Goal: Information Seeking & Learning: Learn about a topic

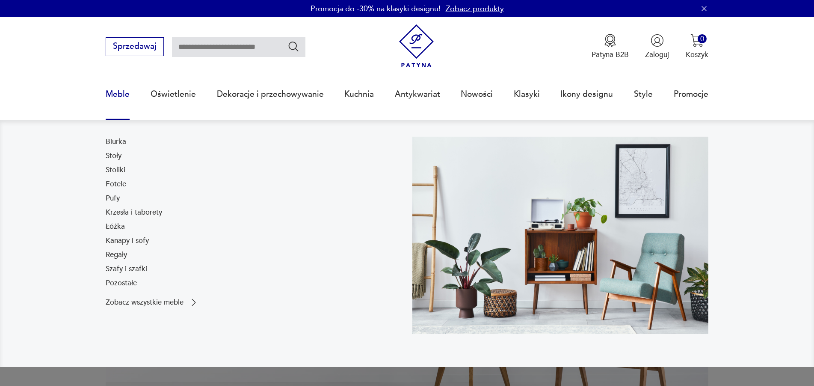
click at [122, 92] on link "Meble" at bounding box center [118, 93] width 24 height 39
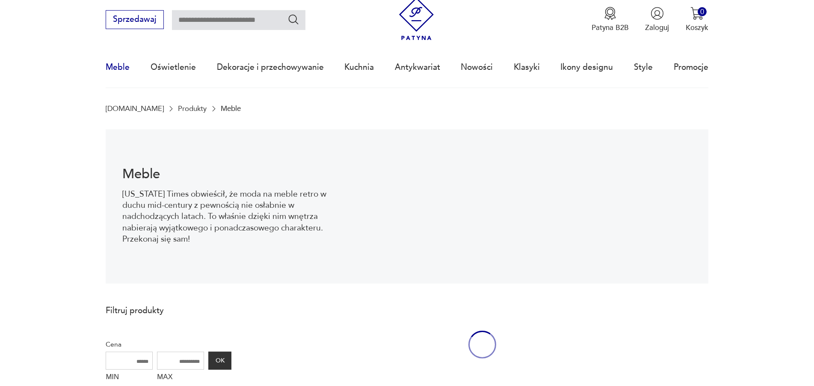
scroll to position [28, 0]
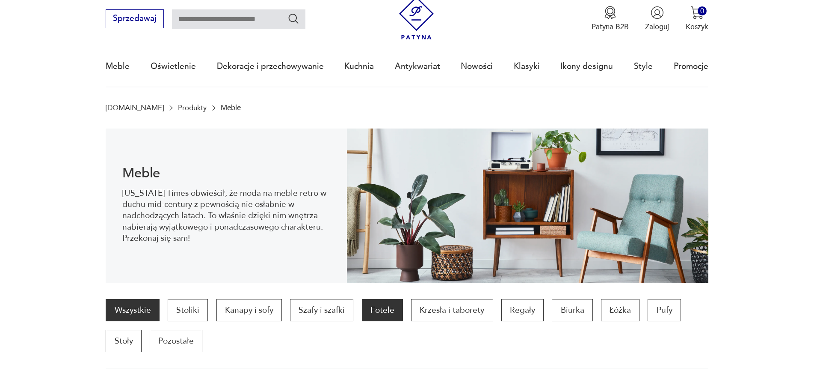
click at [369, 310] on p "Fotele" at bounding box center [382, 310] width 41 height 22
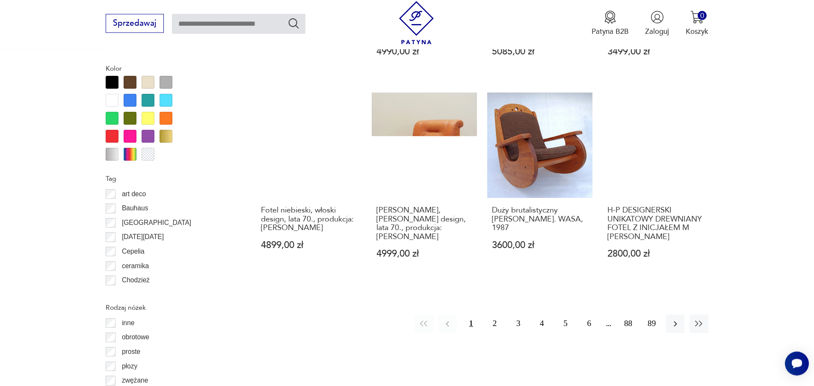
scroll to position [983, 0]
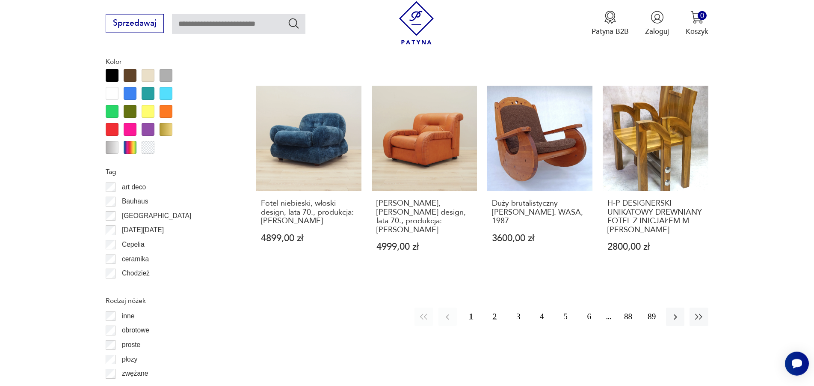
click at [497, 307] on button "2" at bounding box center [495, 316] width 18 height 18
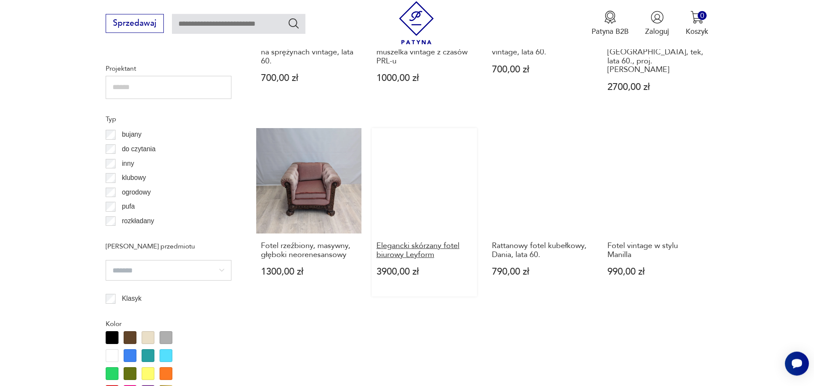
scroll to position [1027, 0]
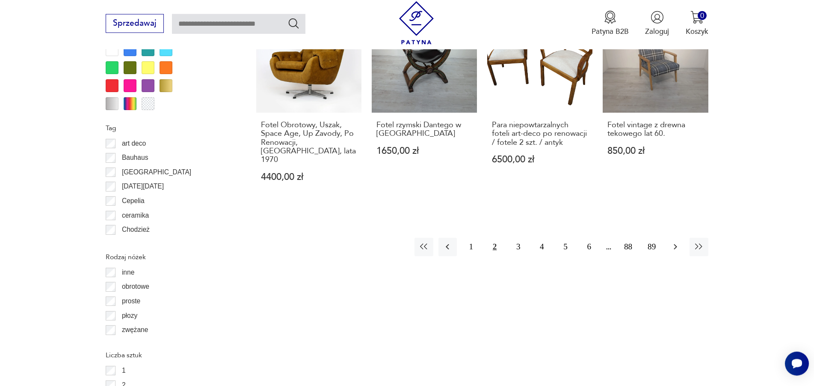
click at [683, 237] on button "button" at bounding box center [675, 246] width 18 height 18
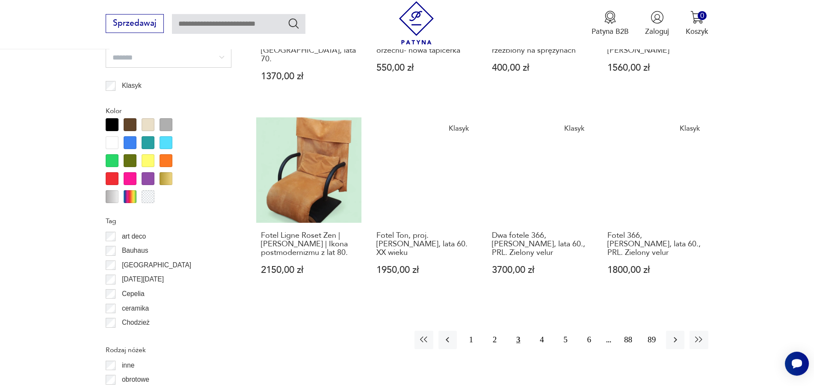
scroll to position [983, 0]
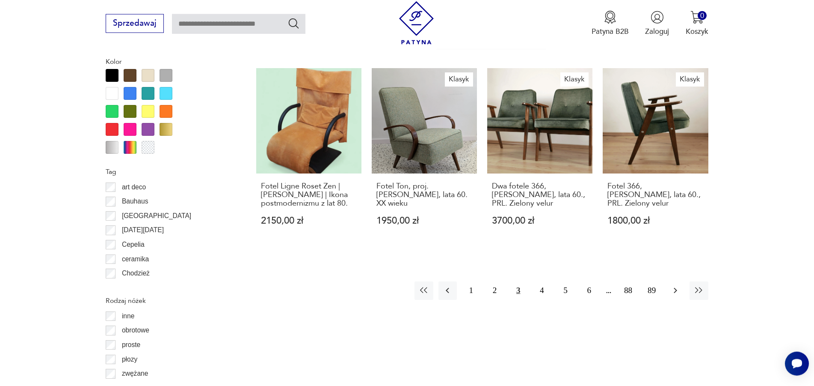
click at [677, 285] on icon "button" at bounding box center [676, 290] width 10 height 10
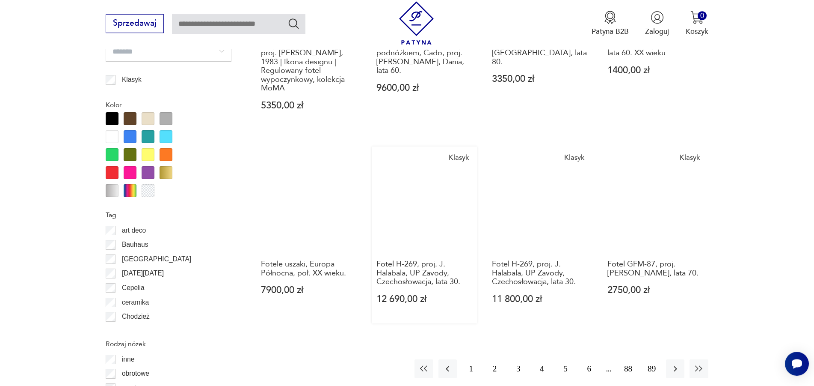
scroll to position [1114, 0]
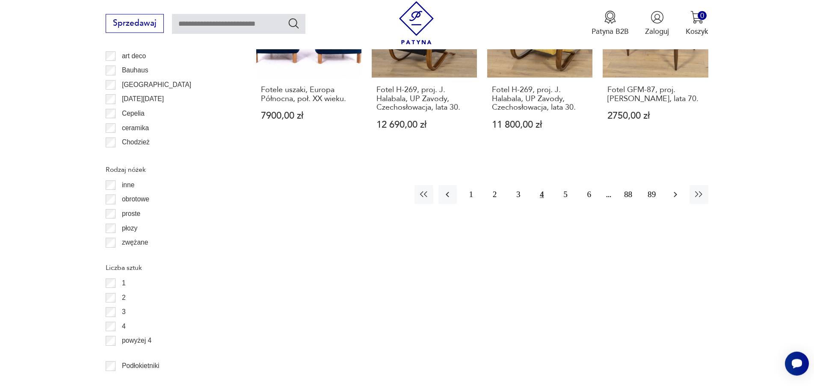
click at [667, 188] on button "button" at bounding box center [675, 194] width 18 height 18
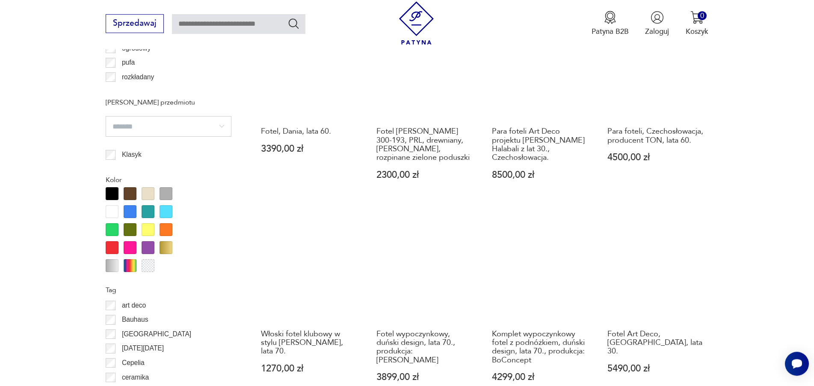
scroll to position [940, 0]
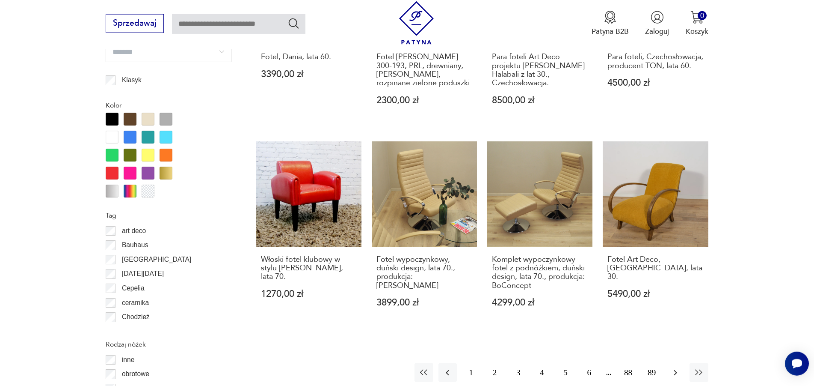
click at [675, 369] on icon "button" at bounding box center [675, 372] width 3 height 6
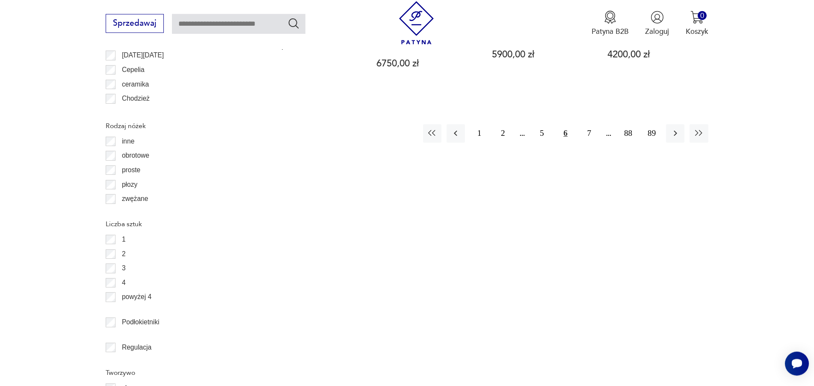
scroll to position [1071, 0]
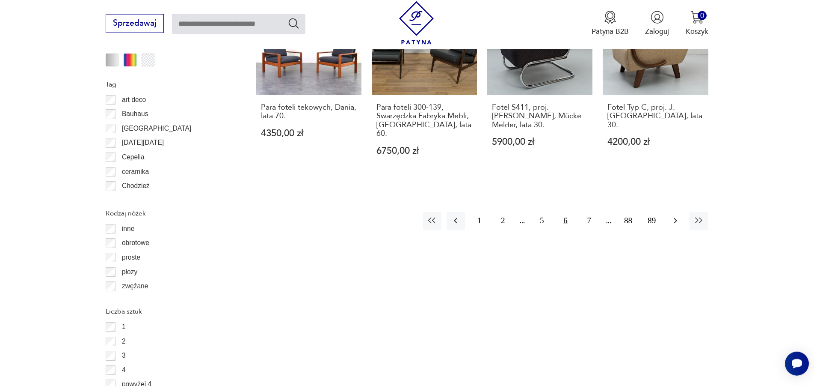
click at [675, 218] on icon "button" at bounding box center [675, 221] width 3 height 6
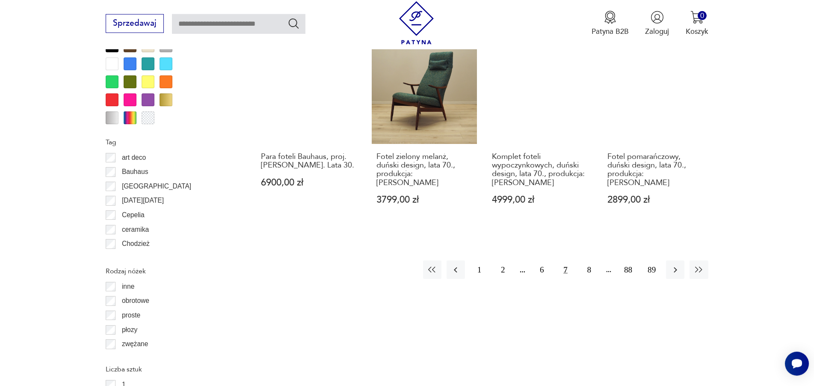
scroll to position [1114, 0]
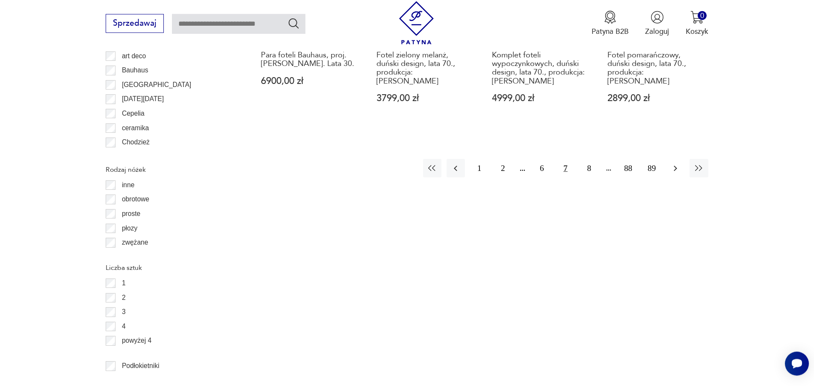
drag, startPoint x: 675, startPoint y: 147, endPoint x: 672, endPoint y: 151, distance: 5.2
click at [675, 163] on icon "button" at bounding box center [676, 168] width 10 height 10
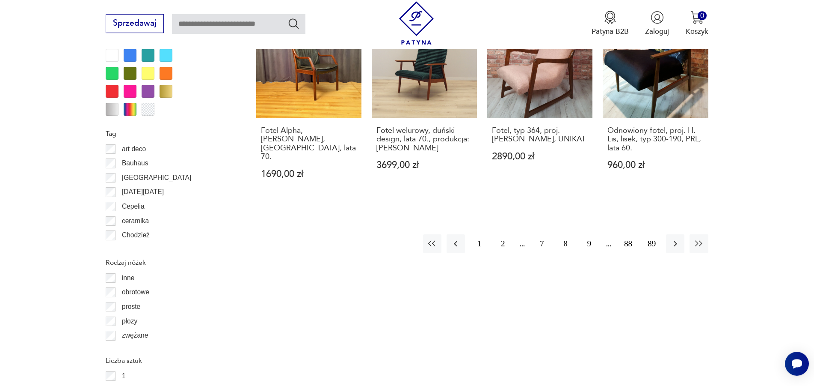
scroll to position [1027, 0]
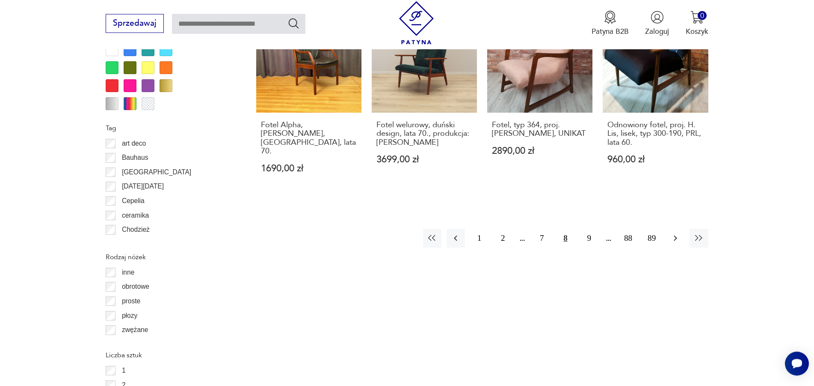
click at [678, 233] on icon "button" at bounding box center [676, 238] width 10 height 10
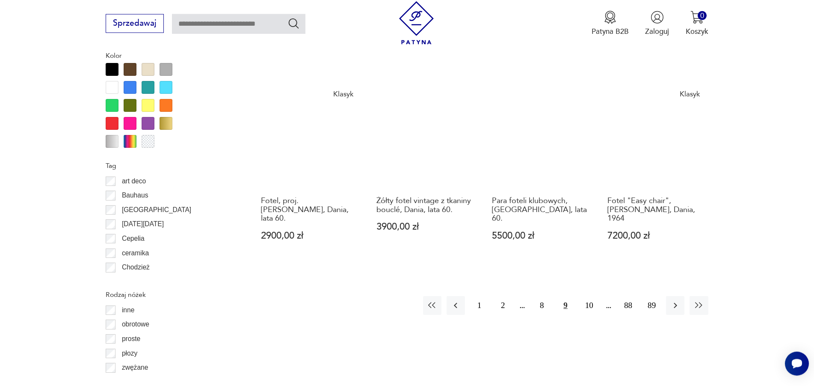
scroll to position [1027, 0]
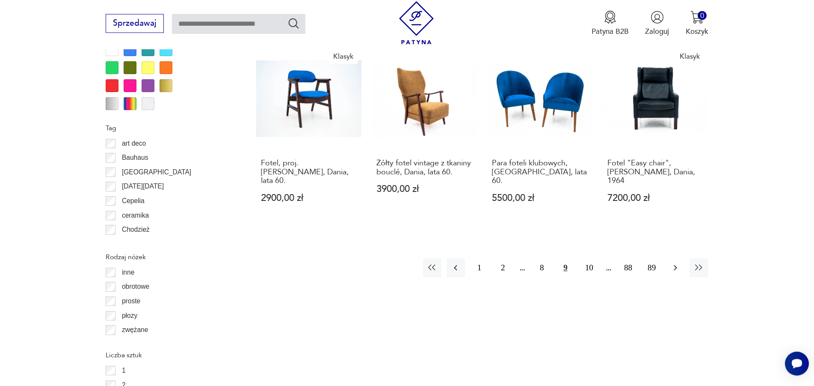
click at [677, 258] on button "button" at bounding box center [675, 267] width 18 height 18
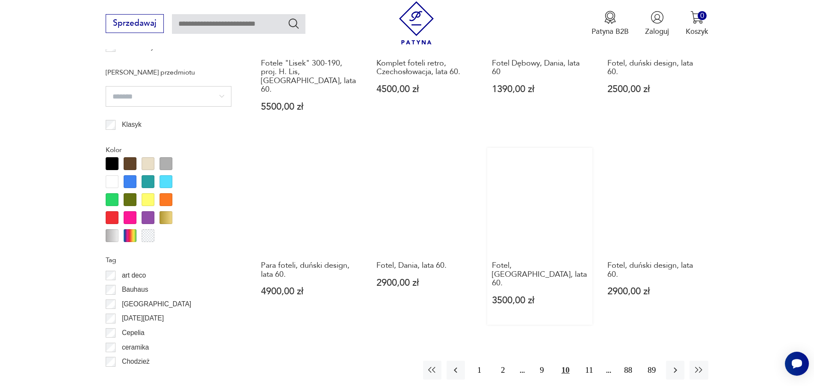
scroll to position [896, 0]
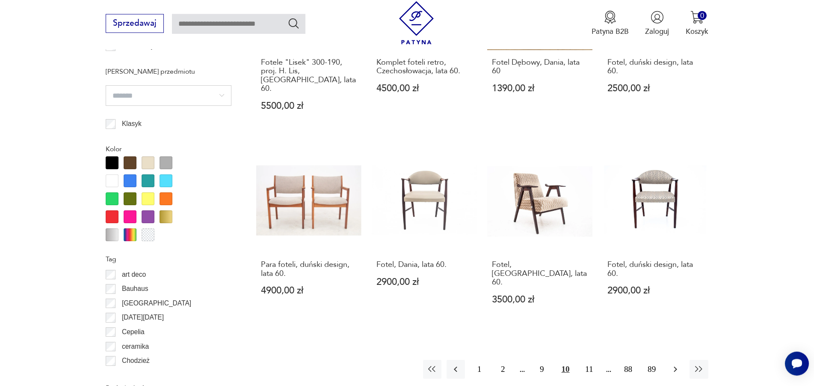
click at [680, 364] on icon "button" at bounding box center [676, 369] width 10 height 10
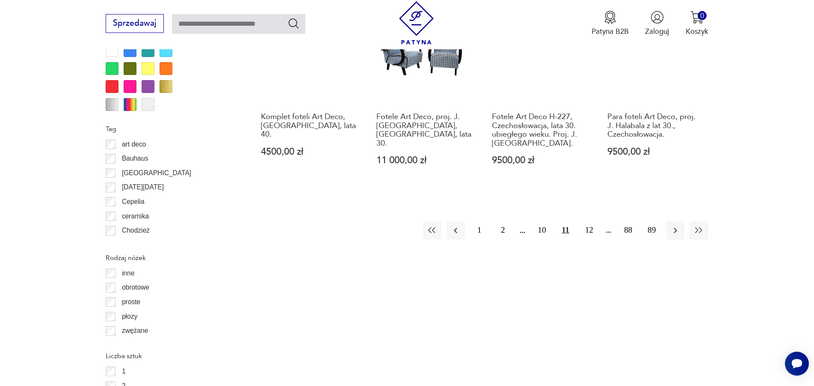
scroll to position [1027, 0]
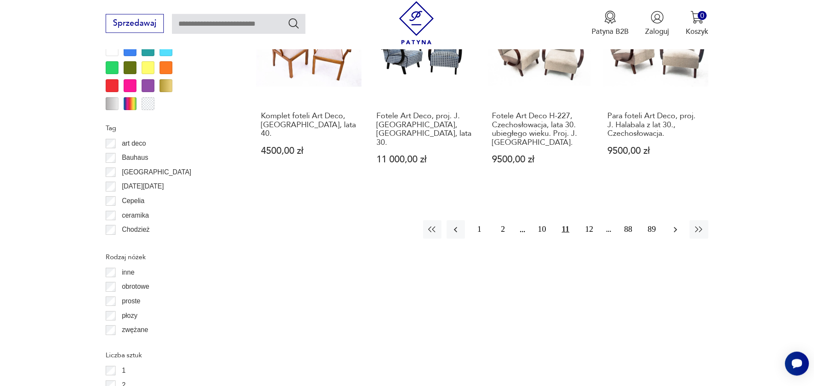
click at [674, 232] on icon "button" at bounding box center [676, 229] width 10 height 10
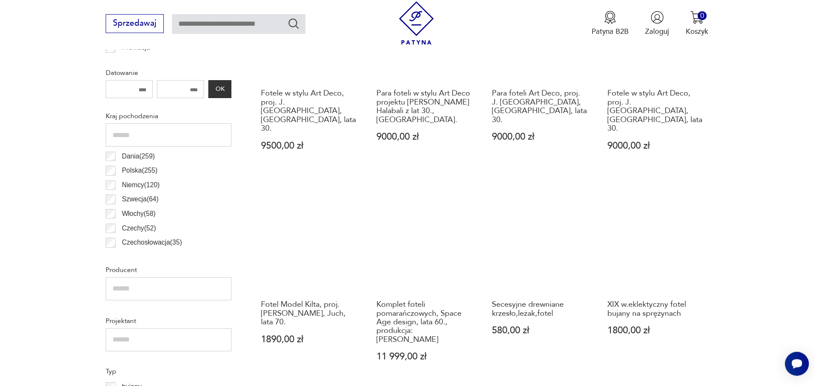
scroll to position [547, 0]
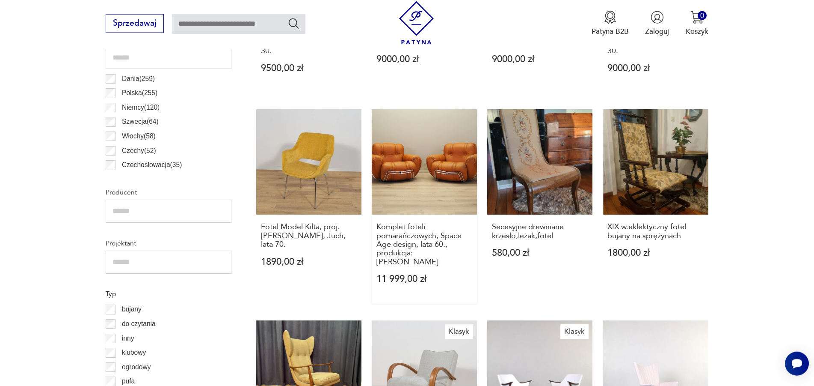
click at [416, 175] on link "Komplet foteli pomarańczowych, Space Age design, lata 60., produkcja: Włochy 11…" at bounding box center [424, 206] width 105 height 194
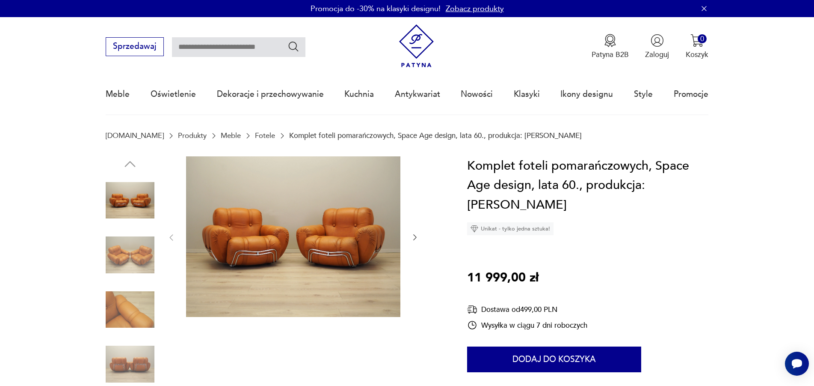
click at [413, 238] on icon "button" at bounding box center [415, 237] width 9 height 9
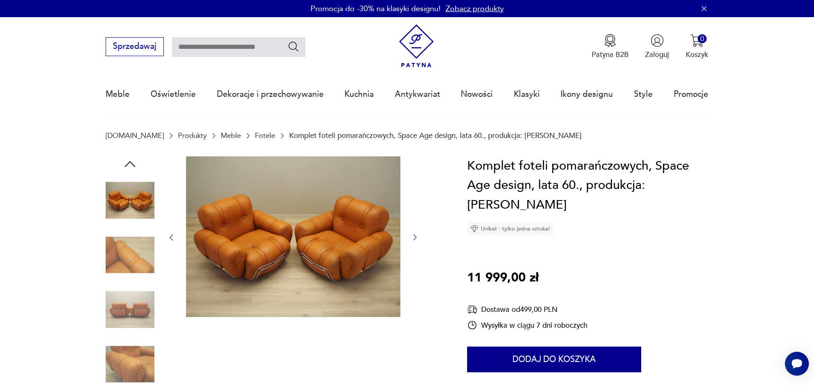
click at [416, 238] on icon "button" at bounding box center [415, 237] width 9 height 9
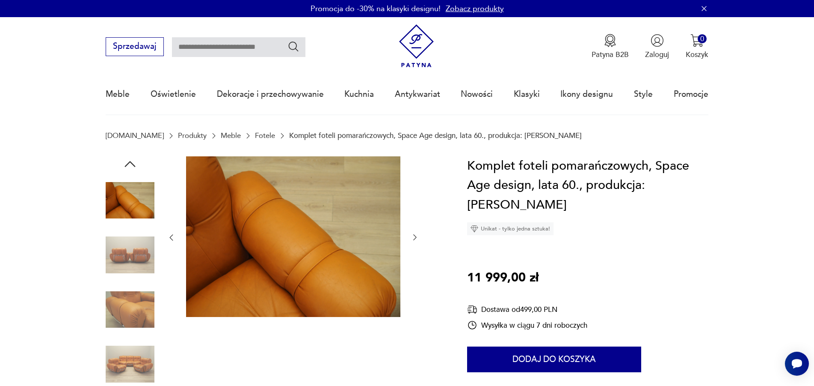
click at [416, 238] on icon "button" at bounding box center [415, 237] width 9 height 9
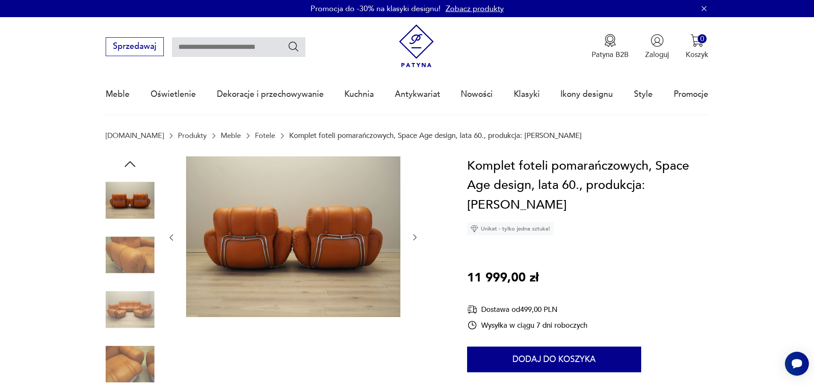
click at [416, 238] on icon "button" at bounding box center [415, 237] width 9 height 9
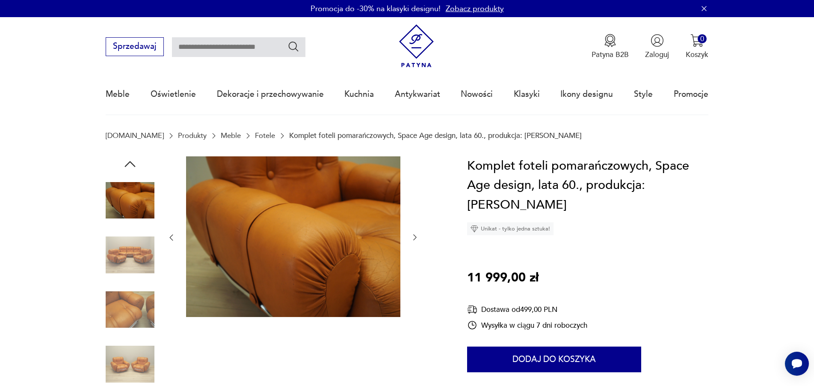
click at [416, 238] on icon "button" at bounding box center [415, 237] width 9 height 9
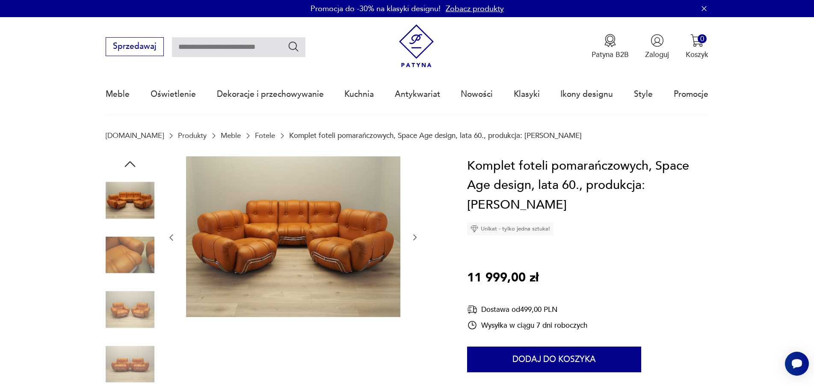
click at [416, 238] on icon "button" at bounding box center [415, 237] width 9 height 9
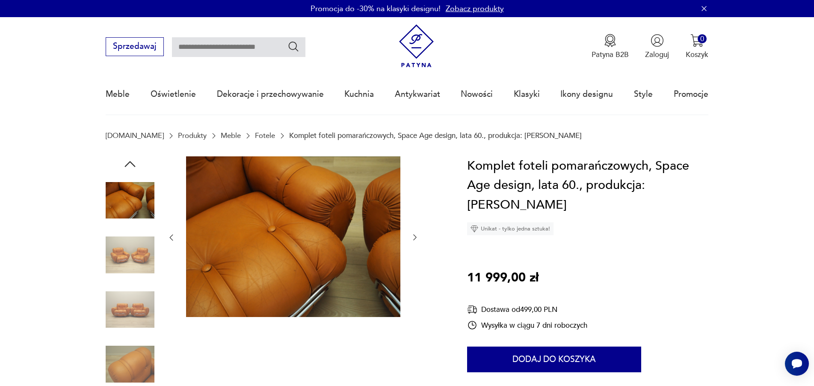
click at [416, 238] on icon "button" at bounding box center [415, 237] width 9 height 9
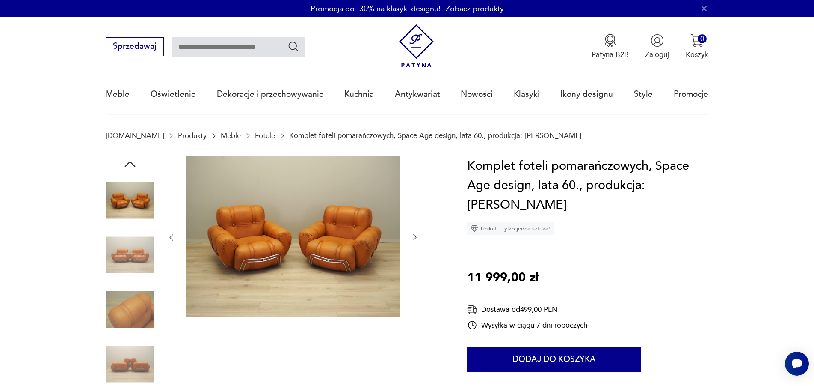
click at [416, 238] on icon "button" at bounding box center [415, 237] width 9 height 9
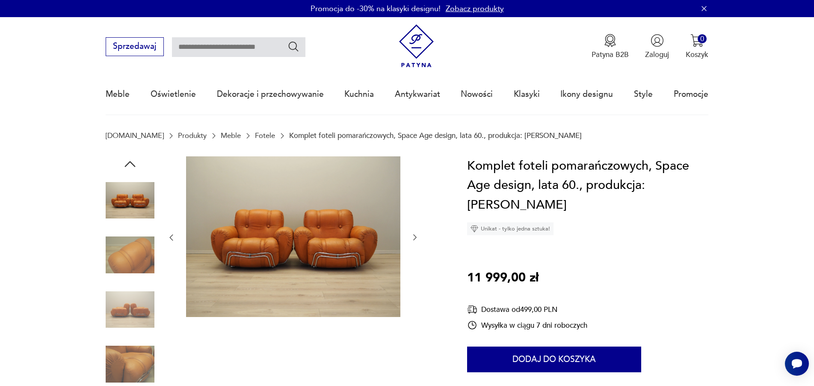
click at [416, 238] on icon "button" at bounding box center [415, 237] width 9 height 9
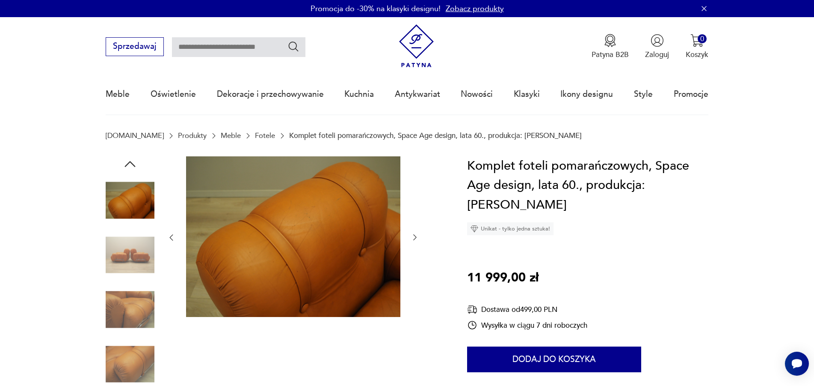
click at [416, 238] on icon "button" at bounding box center [415, 237] width 9 height 9
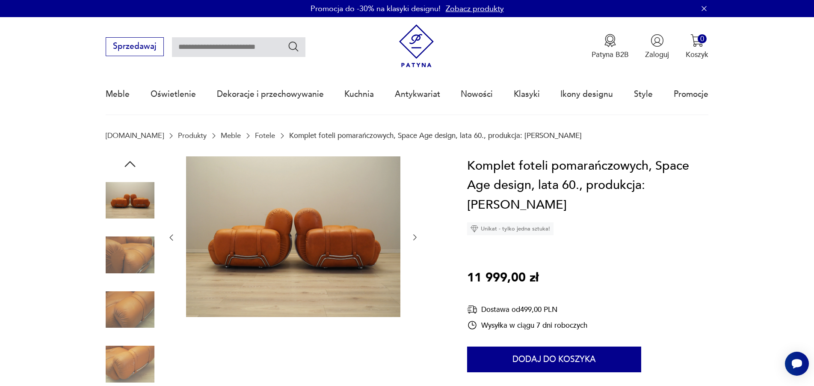
click at [416, 238] on icon "button" at bounding box center [415, 237] width 9 height 9
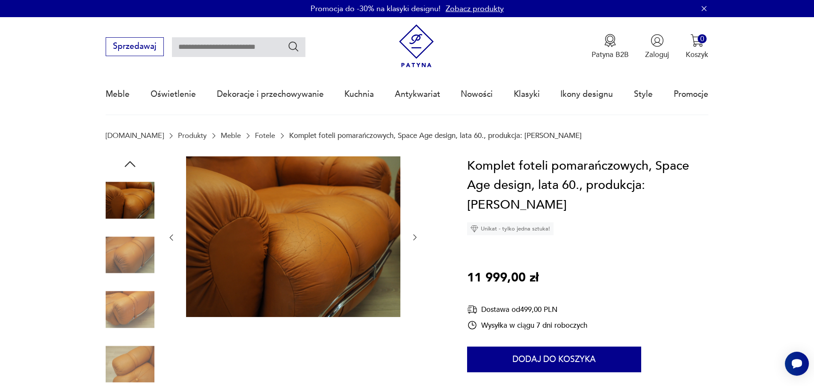
click at [416, 238] on icon "button" at bounding box center [415, 237] width 9 height 9
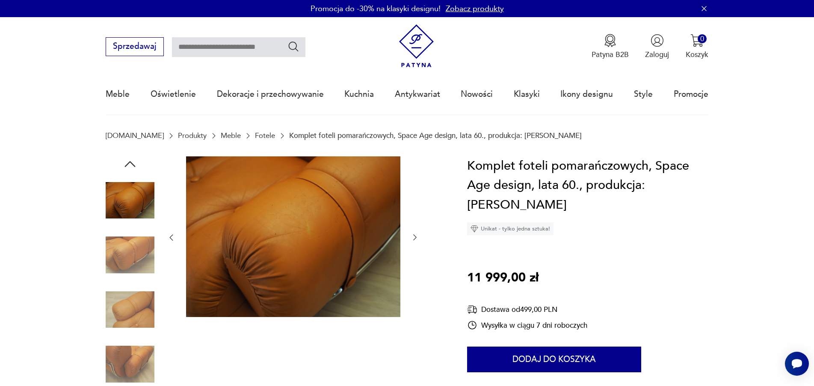
click at [416, 238] on icon "button" at bounding box center [415, 237] width 9 height 9
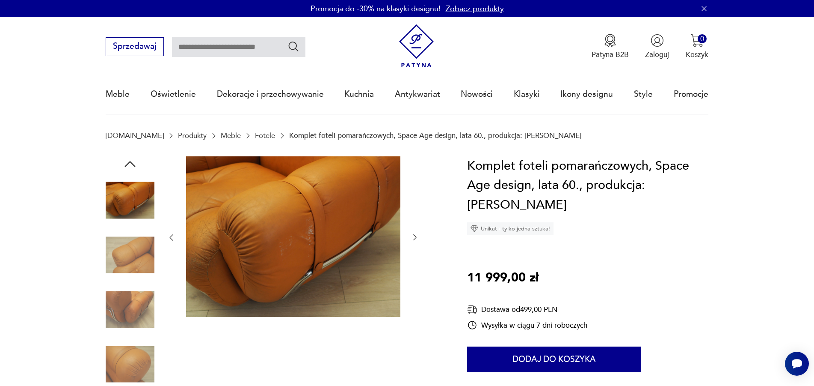
click at [416, 238] on icon "button" at bounding box center [415, 237] width 9 height 9
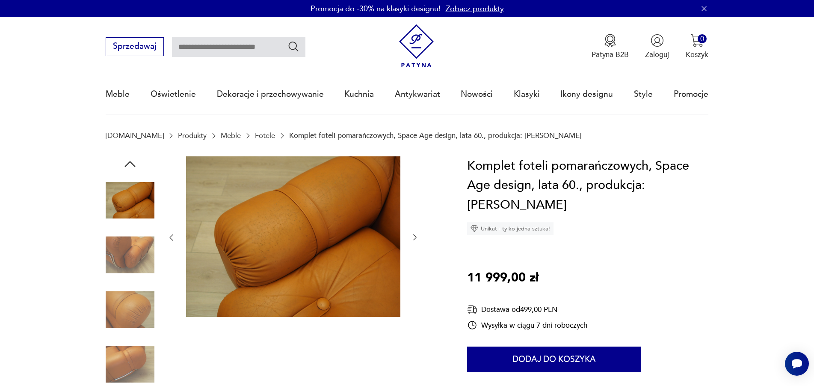
click at [416, 238] on icon "button" at bounding box center [415, 237] width 9 height 9
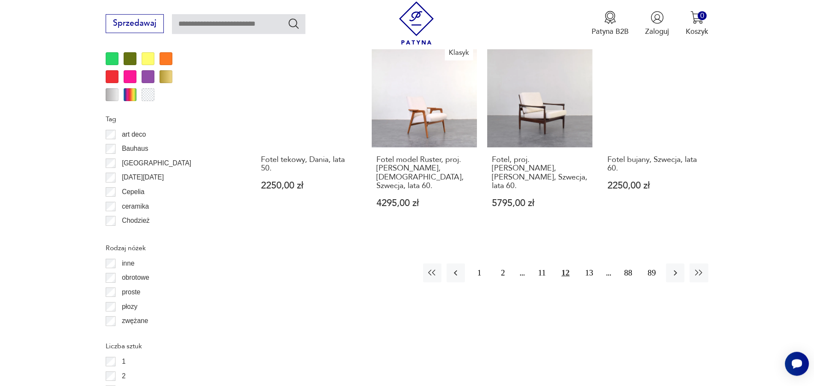
scroll to position [1071, 0]
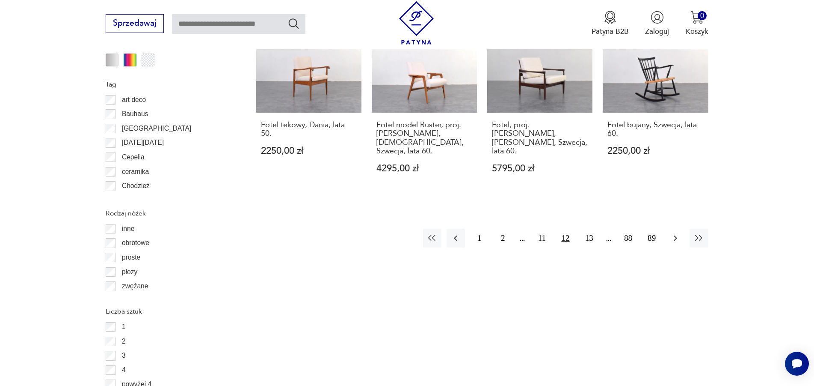
click at [671, 233] on icon "button" at bounding box center [676, 238] width 10 height 10
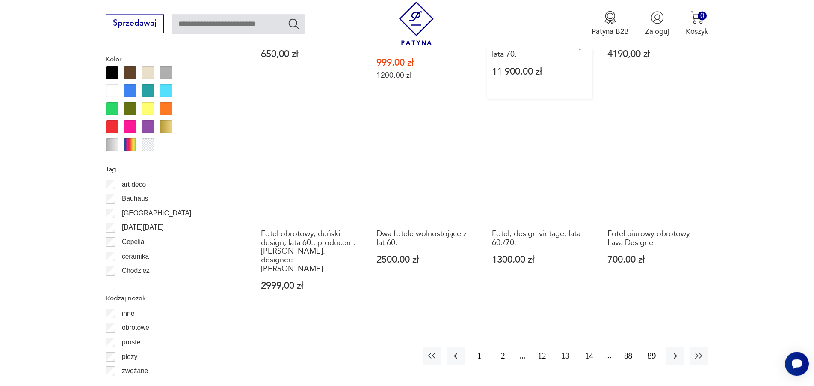
scroll to position [1027, 0]
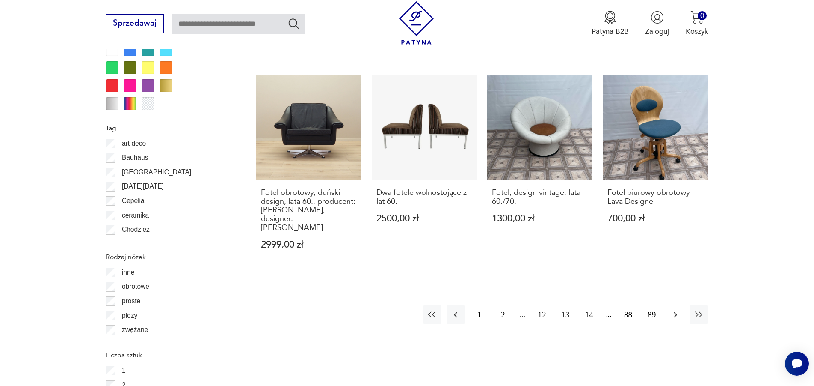
click at [680, 309] on icon "button" at bounding box center [676, 314] width 10 height 10
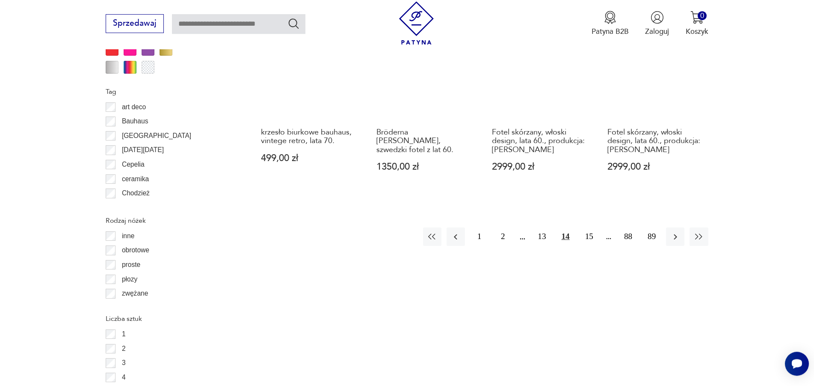
scroll to position [1114, 0]
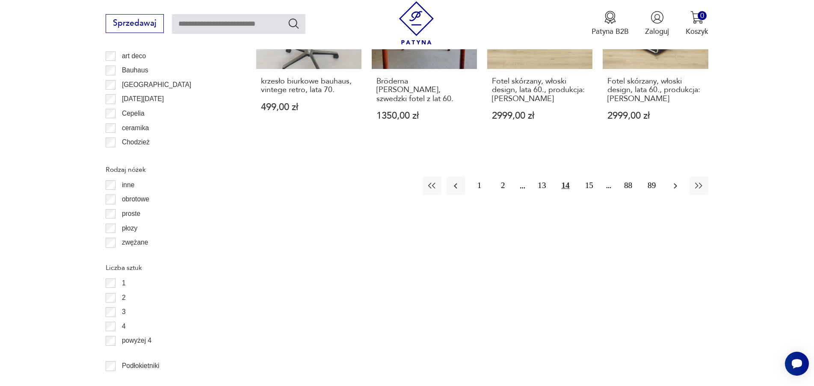
click at [676, 176] on button "button" at bounding box center [675, 185] width 18 height 18
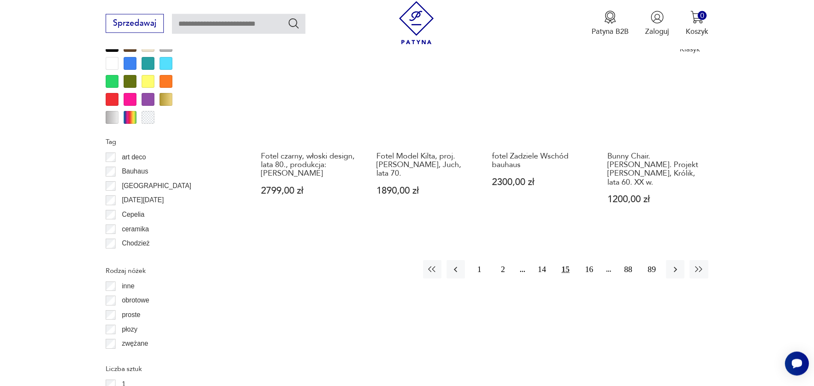
scroll to position [1027, 0]
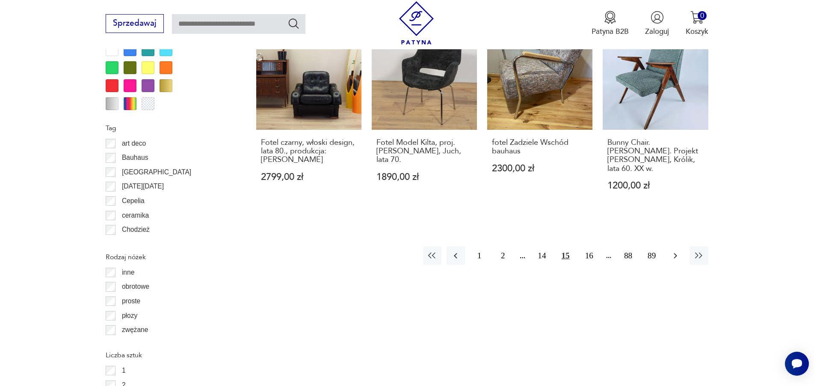
click at [679, 250] on icon "button" at bounding box center [676, 255] width 10 height 10
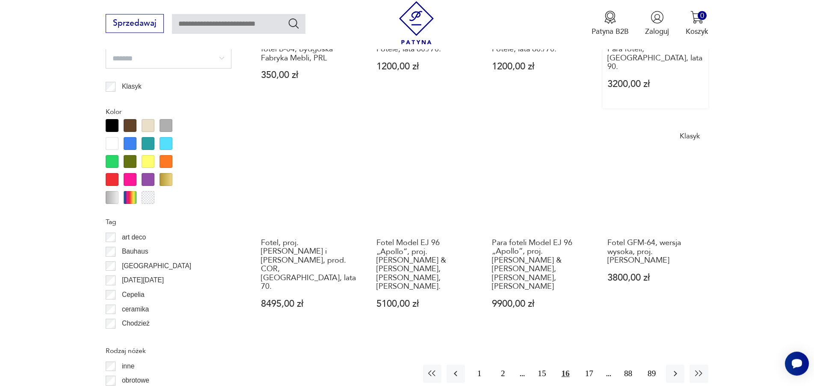
scroll to position [940, 0]
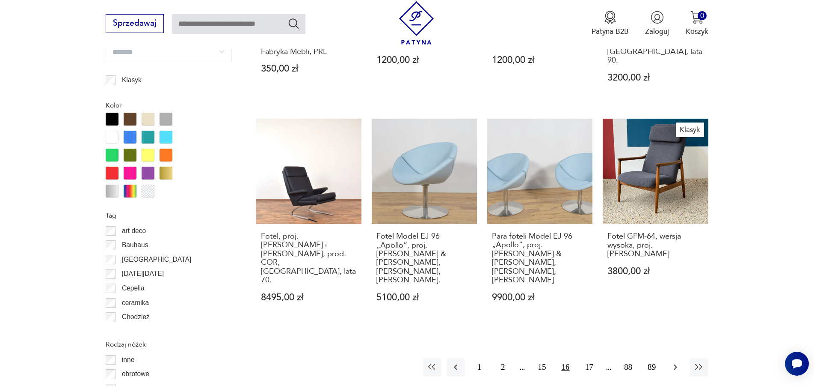
click at [675, 362] on icon "button" at bounding box center [676, 367] width 10 height 10
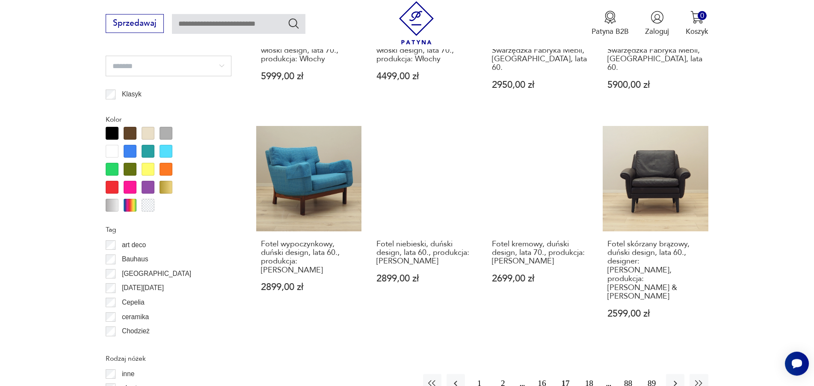
scroll to position [983, 0]
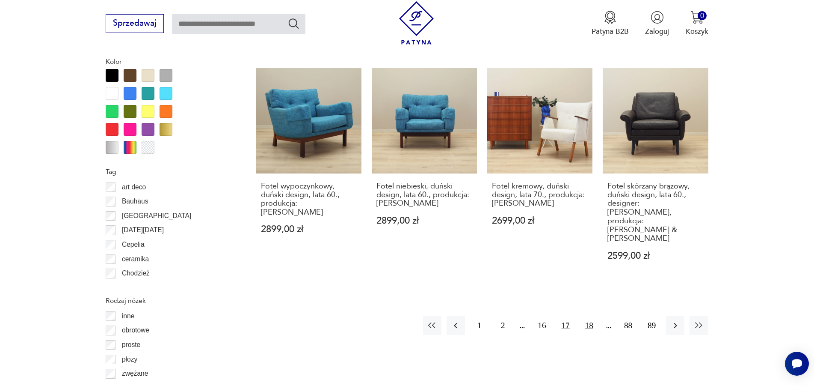
click at [592, 316] on button "18" at bounding box center [589, 325] width 18 height 18
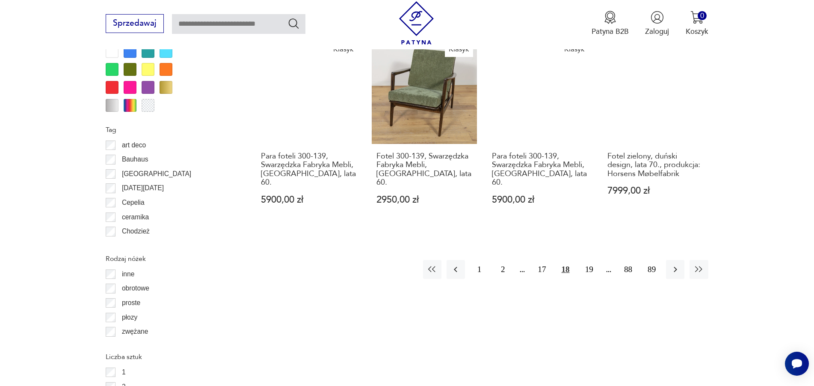
scroll to position [1114, 0]
